Goal: Navigation & Orientation: Find specific page/section

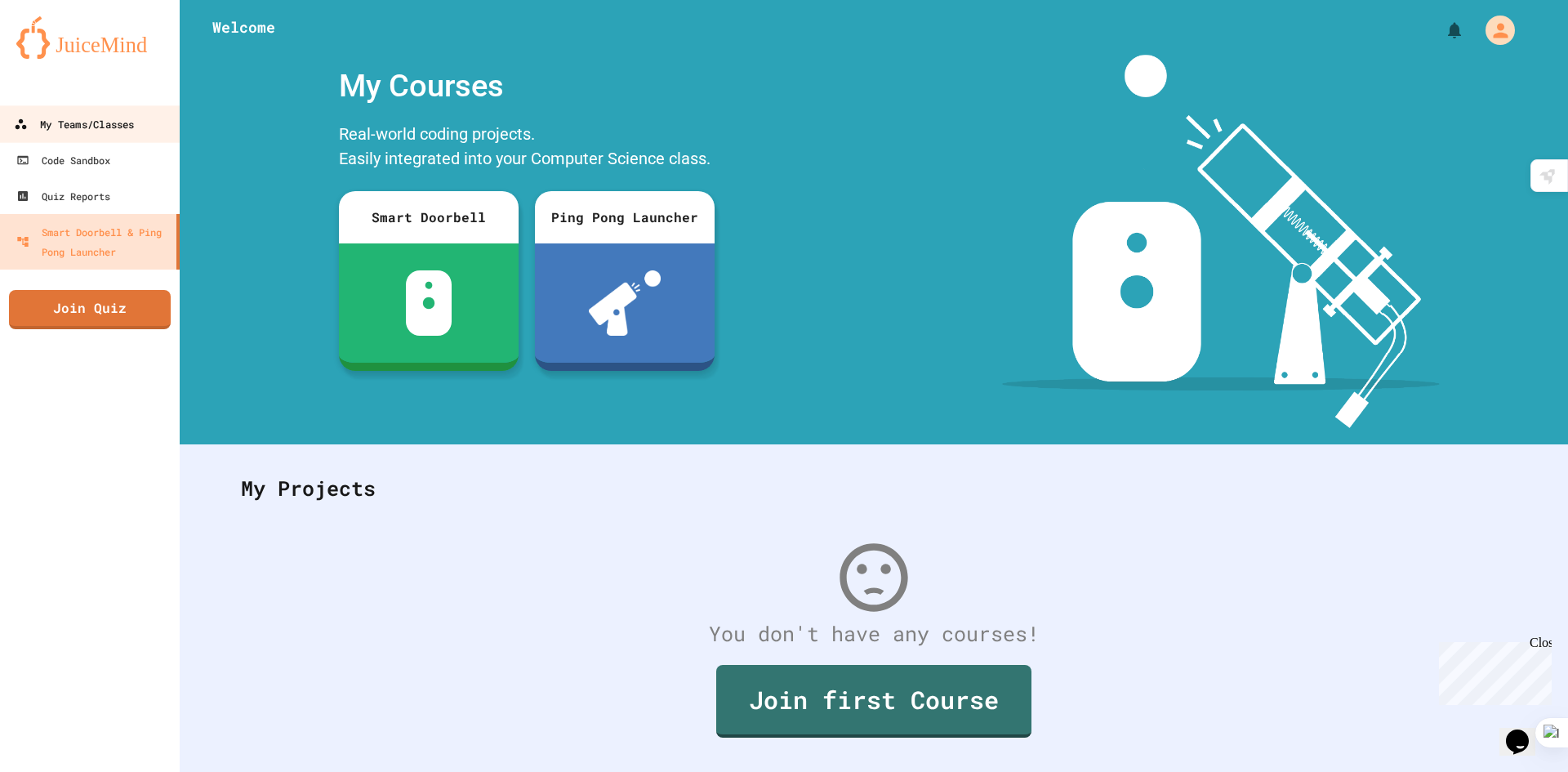
click at [141, 136] on link "My Teams/Classes" at bounding box center [90, 123] width 186 height 36
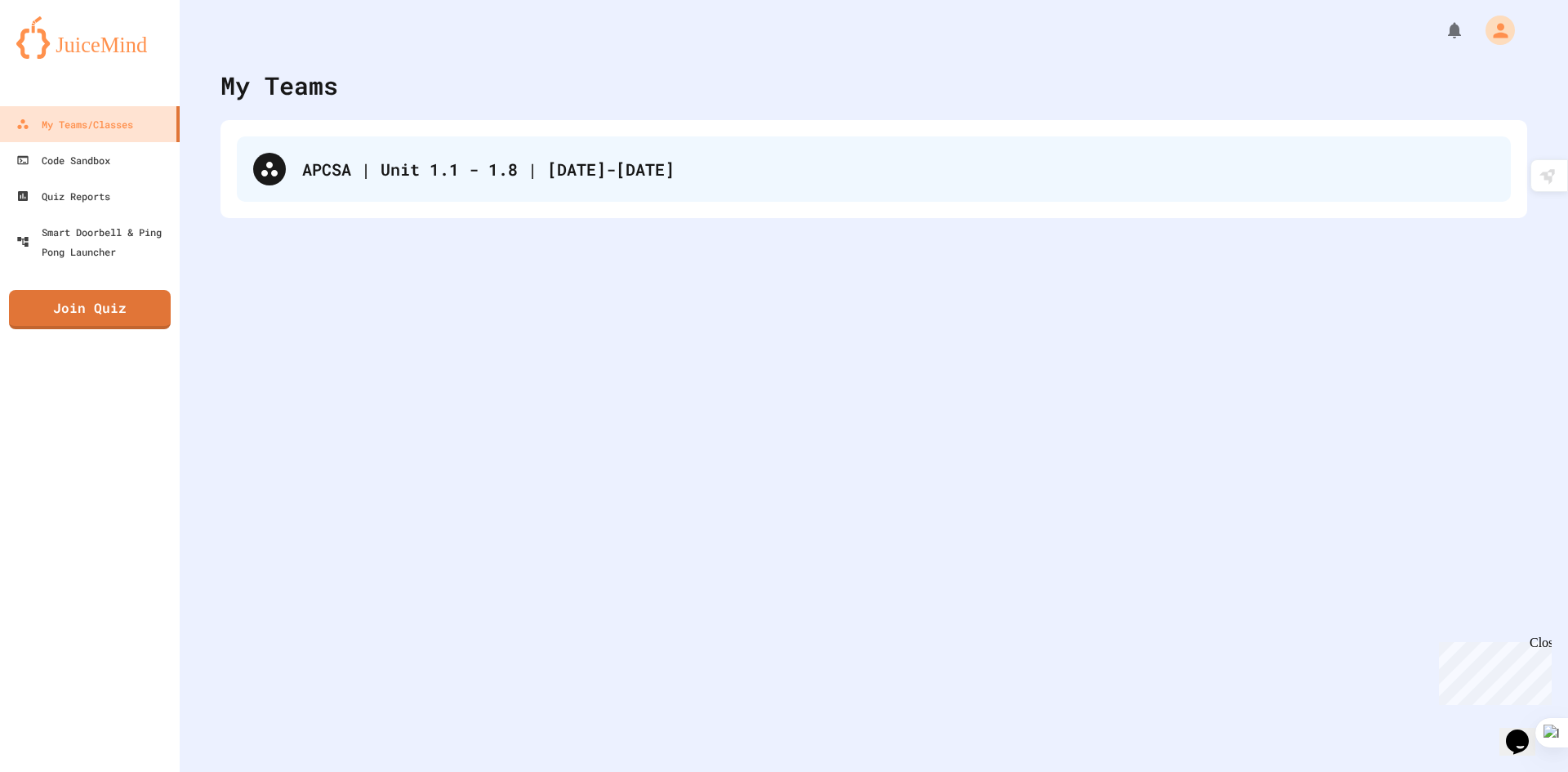
click at [608, 166] on div "APCSA | Unit 1.1 - 1.8 | [DATE]-[DATE]" at bounding box center [898, 169] width 1192 height 25
